Goal: Find specific page/section: Find specific page/section

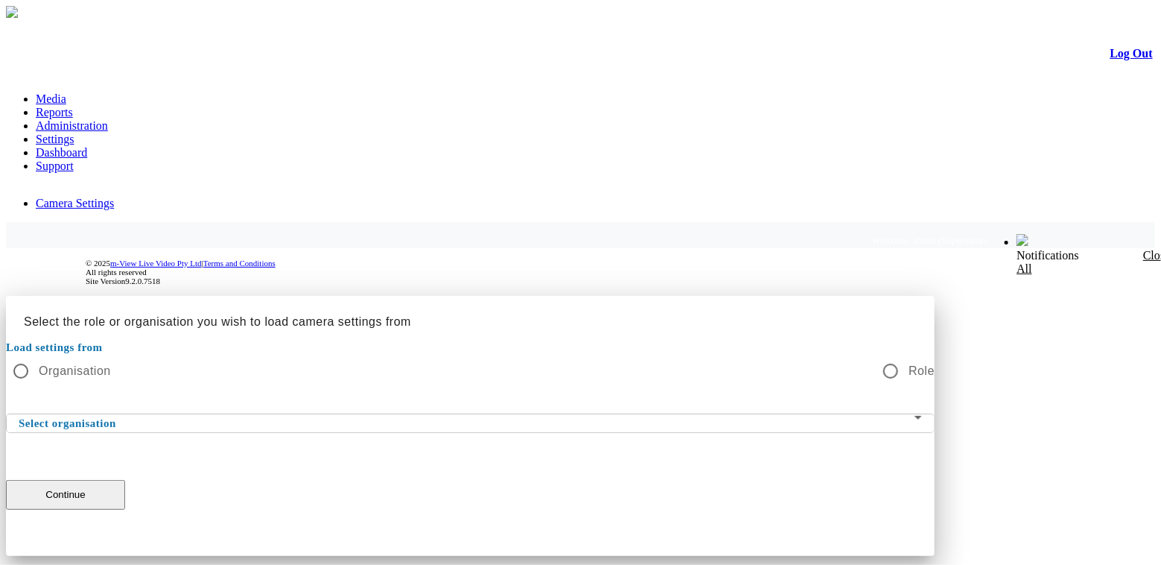
click at [596, 414] on span at bounding box center [467, 423] width 896 height 18
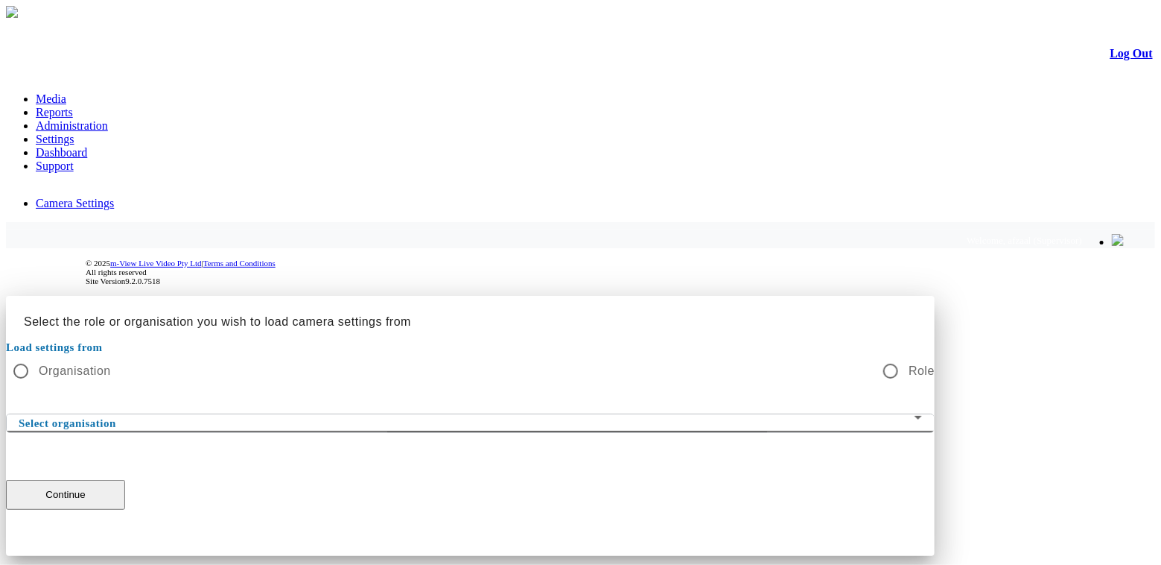
click at [596, 414] on span at bounding box center [467, 423] width 896 height 18
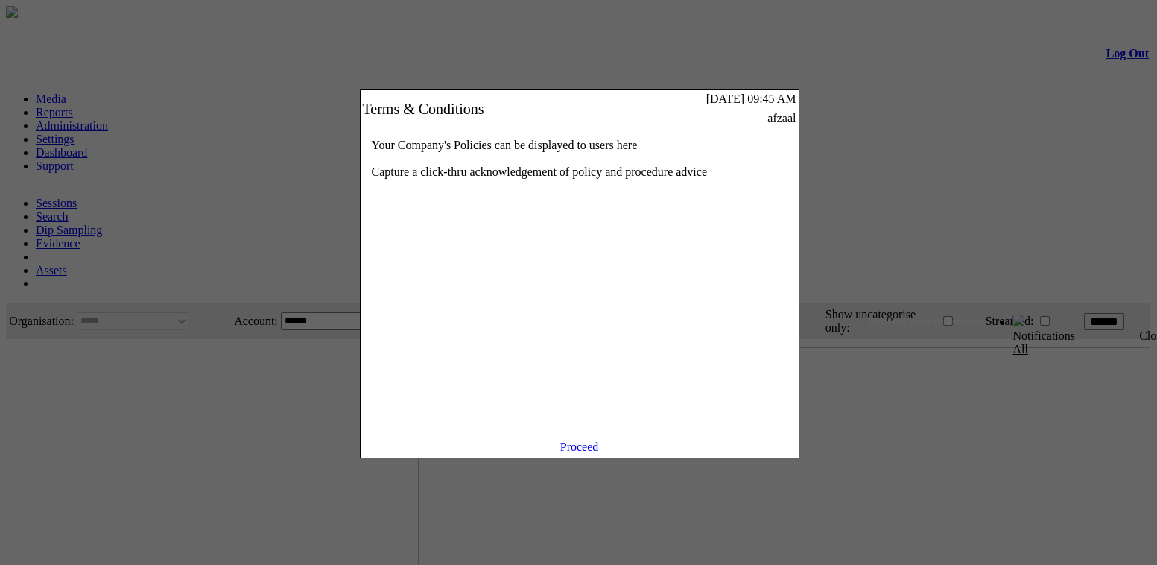
click at [569, 453] on link "Proceed" at bounding box center [579, 446] width 39 height 13
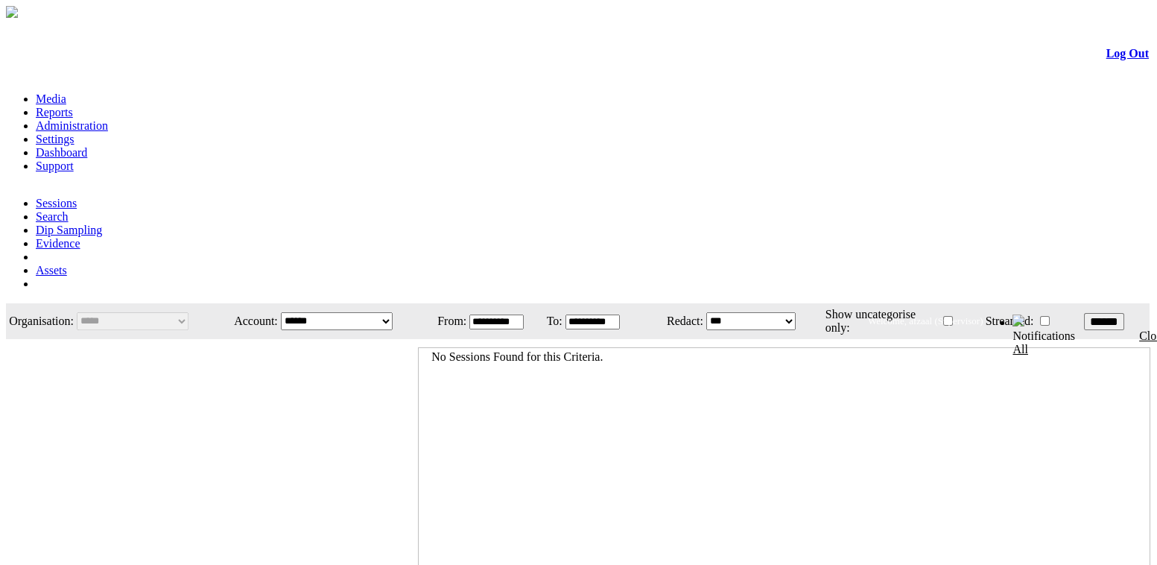
click at [74, 133] on link "Settings" at bounding box center [55, 139] width 39 height 13
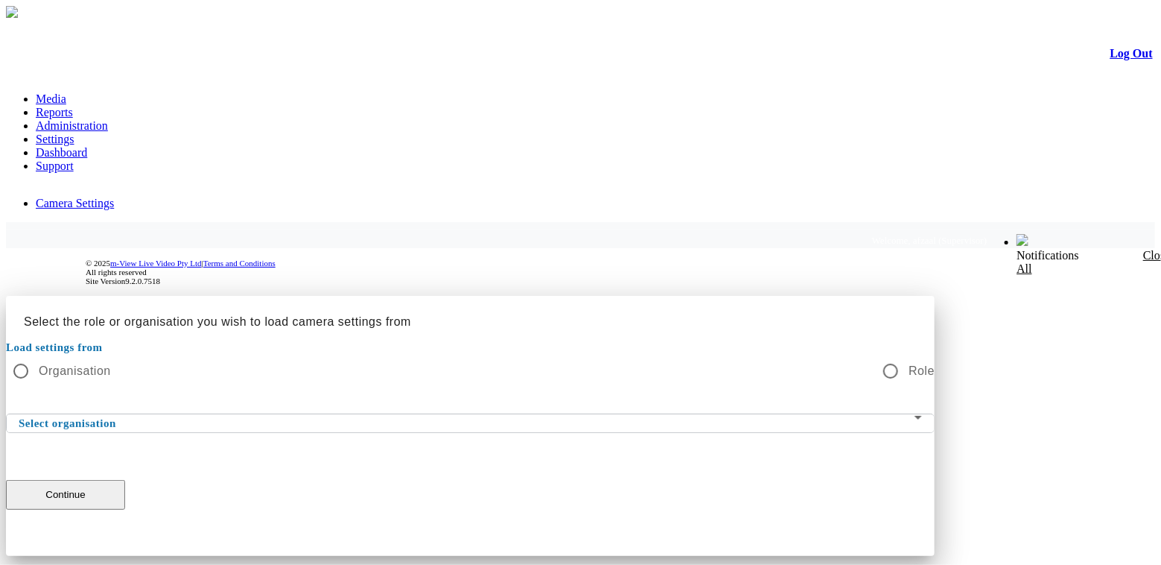
click at [550, 414] on div "Select organisation" at bounding box center [470, 423] width 903 height 18
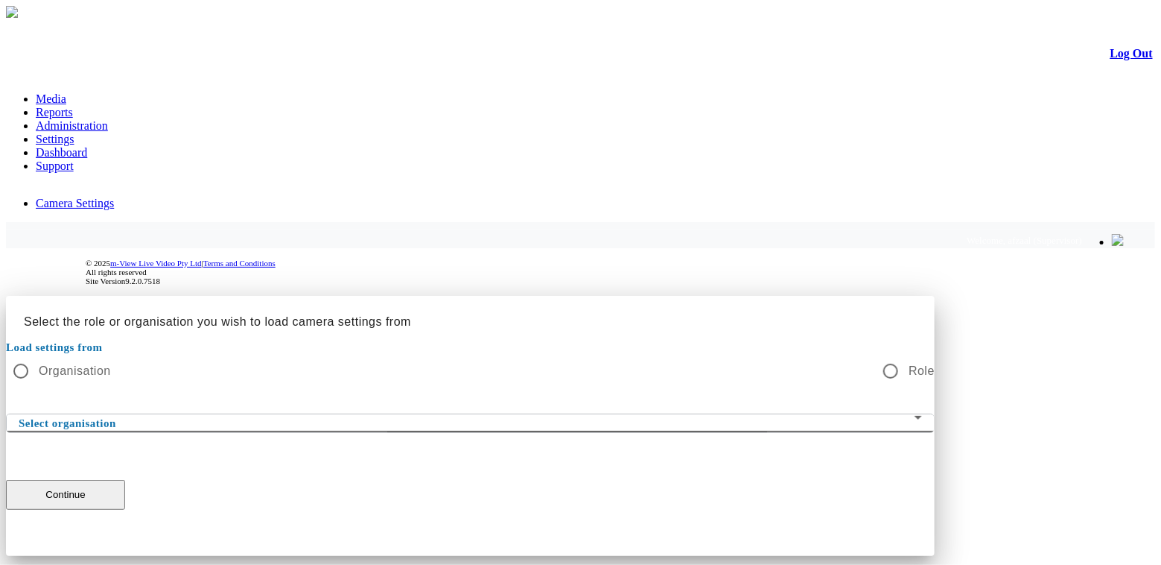
click at [573, 414] on span at bounding box center [467, 423] width 896 height 18
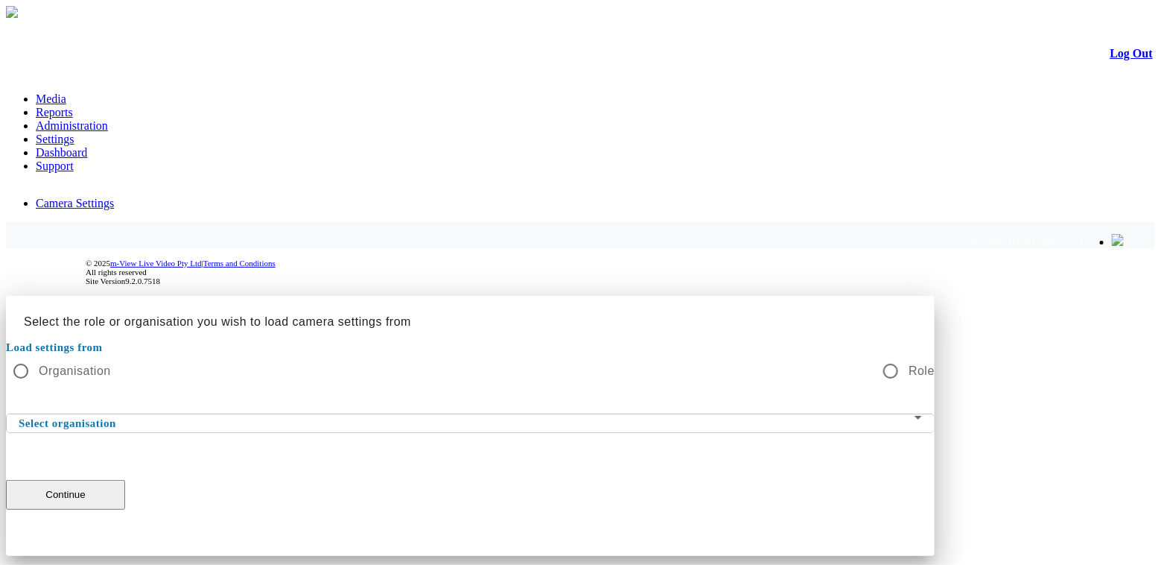
click at [1126, 296] on div at bounding box center [580, 296] width 1149 height 0
click at [670, 414] on div "Select organisation mview" at bounding box center [470, 423] width 903 height 18
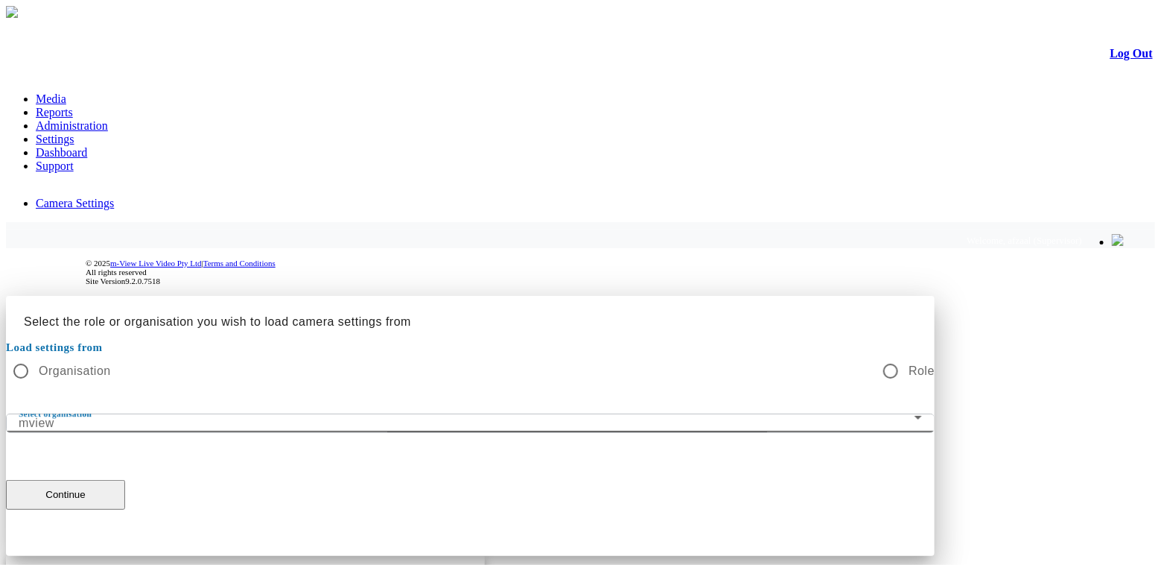
click at [670, 556] on div at bounding box center [580, 556] width 1149 height 0
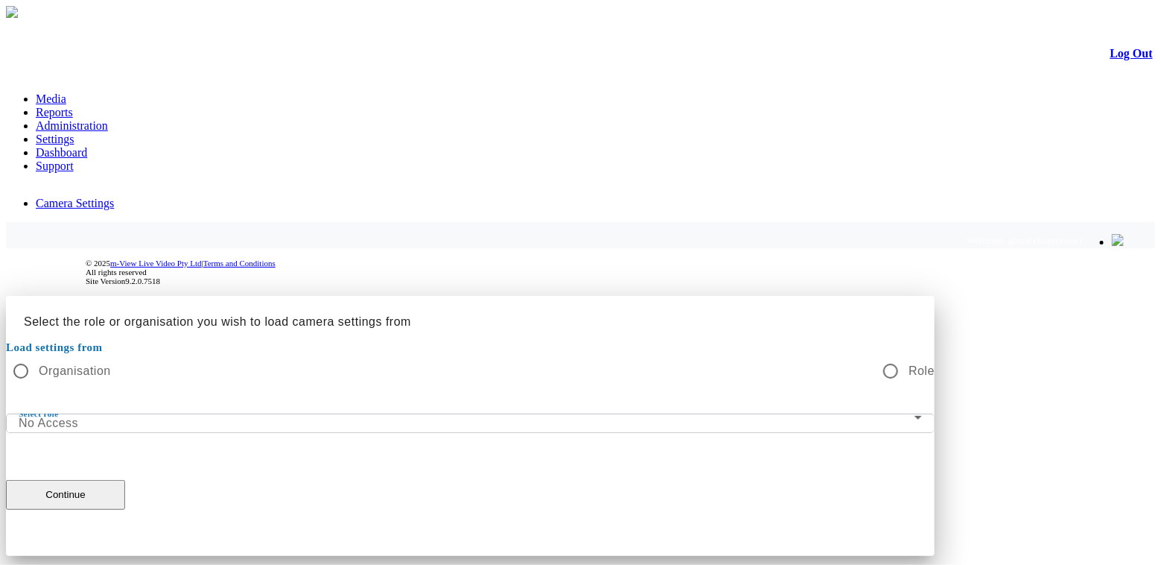
click at [111, 362] on label "Organisation" at bounding box center [73, 371] width 75 height 18
click at [125, 480] on button "Continue" at bounding box center [65, 495] width 119 height 30
click at [967, 296] on div at bounding box center [580, 296] width 1149 height 0
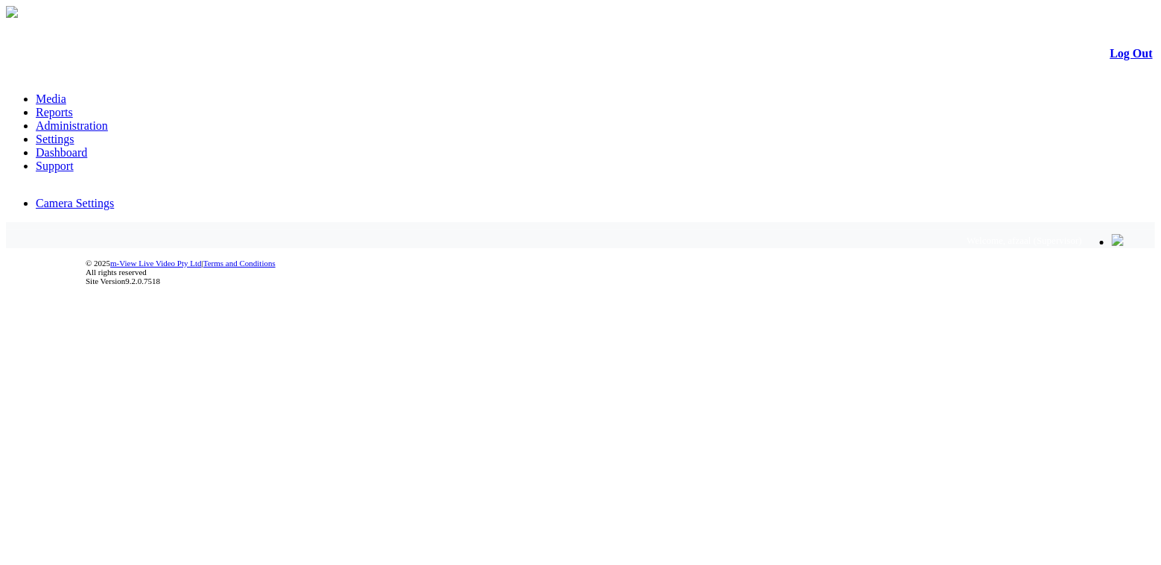
click at [108, 119] on link "Administration" at bounding box center [72, 125] width 72 height 13
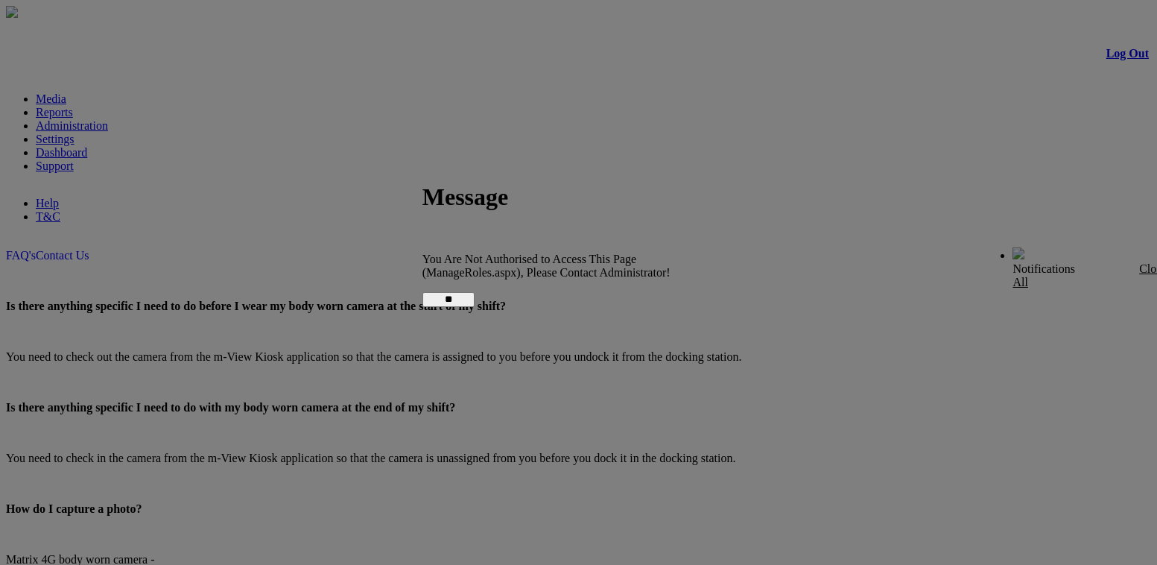
click at [74, 101] on div at bounding box center [578, 489] width 1157 height 978
click at [474, 292] on input "**" at bounding box center [448, 299] width 52 height 15
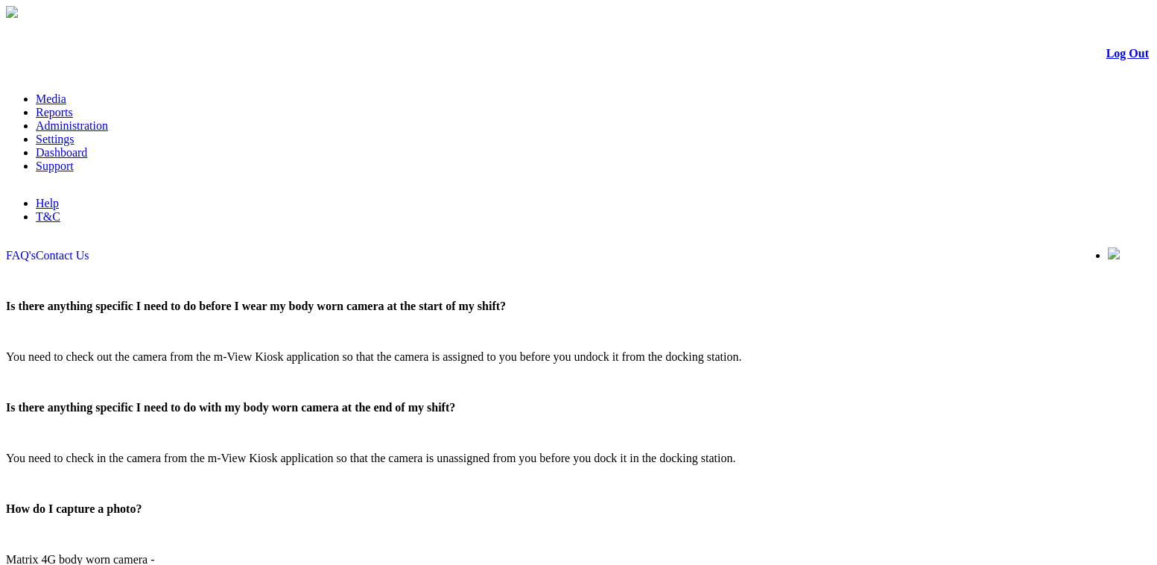
click at [62, 92] on link "Media" at bounding box center [51, 98] width 31 height 13
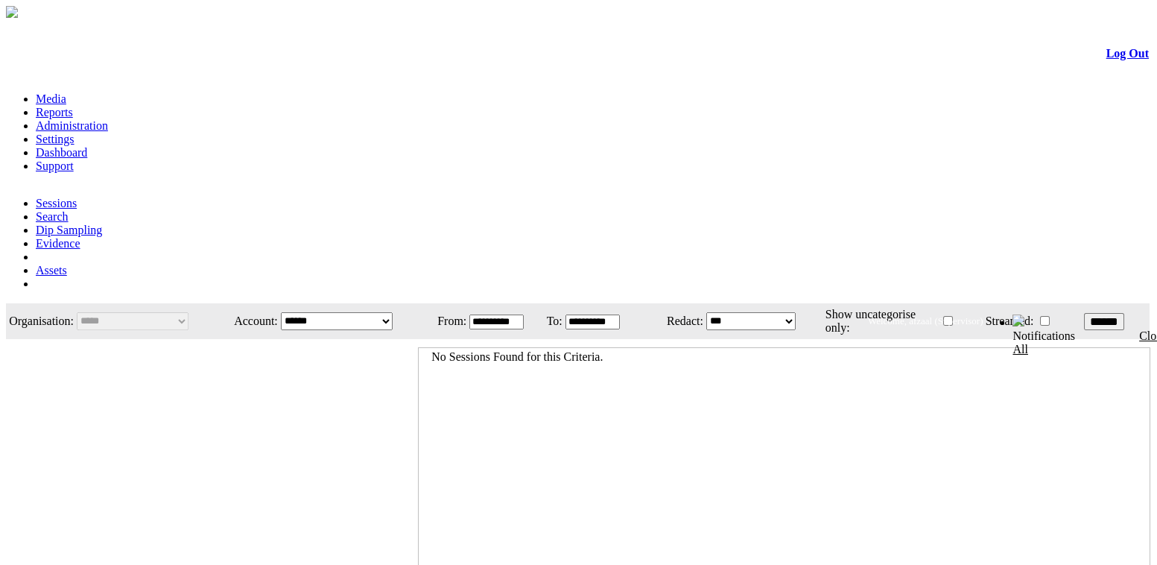
click at [74, 133] on link "Settings" at bounding box center [55, 139] width 39 height 13
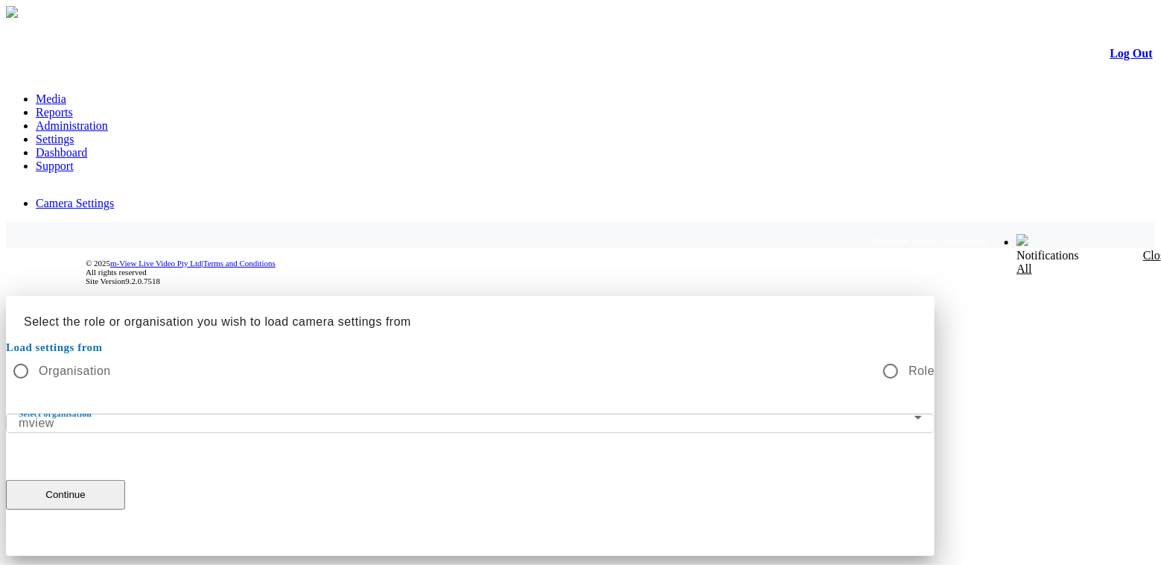
click at [947, 296] on div at bounding box center [580, 296] width 1149 height 0
